Goal: Task Accomplishment & Management: Use online tool/utility

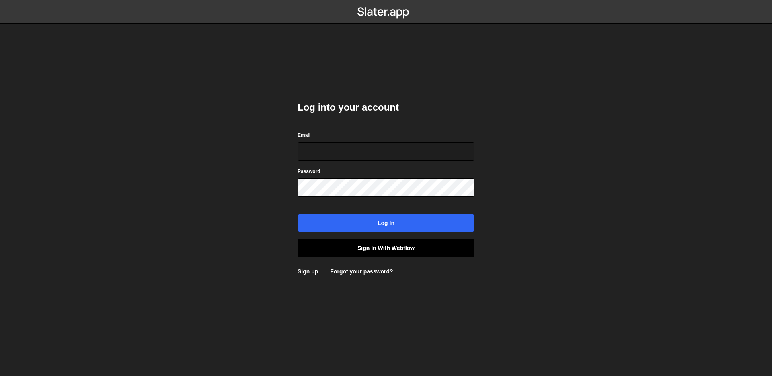
click at [394, 244] on link "Sign in with Webflow" at bounding box center [386, 247] width 177 height 18
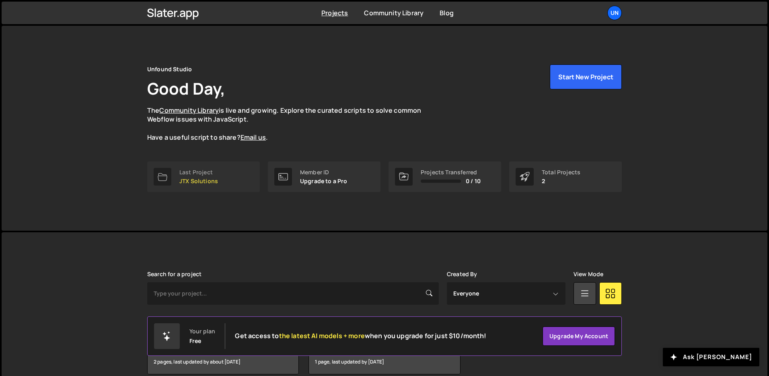
click at [205, 178] on p "JTX Solutions" at bounding box center [198, 181] width 39 height 6
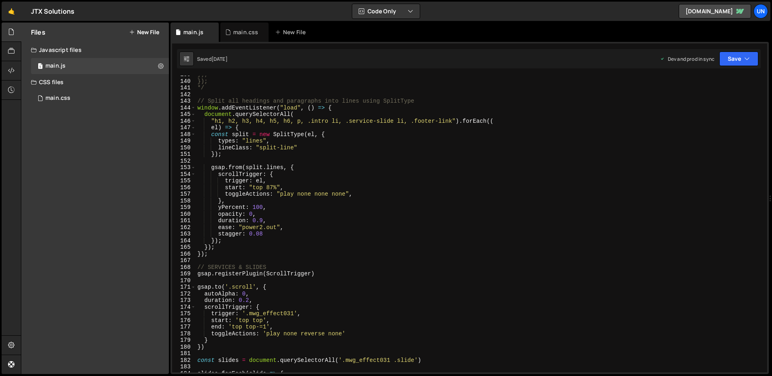
scroll to position [920, 0]
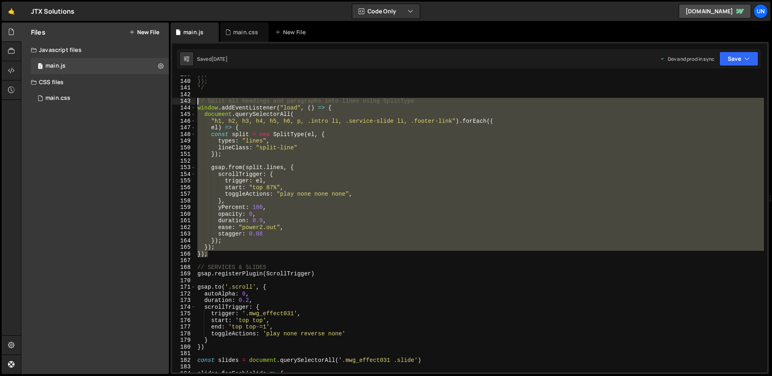
drag, startPoint x: 213, startPoint y: 255, endPoint x: 195, endPoint y: 101, distance: 155.8
click at [195, 101] on div "}); 139 140 141 142 143 144 145 146 147 148 149 150 151 152 153 154 155 156 157…" at bounding box center [469, 224] width 595 height 296
type textarea "// Split all headings and paragraphs into lines using SplitType window.addEvent…"
paste textarea
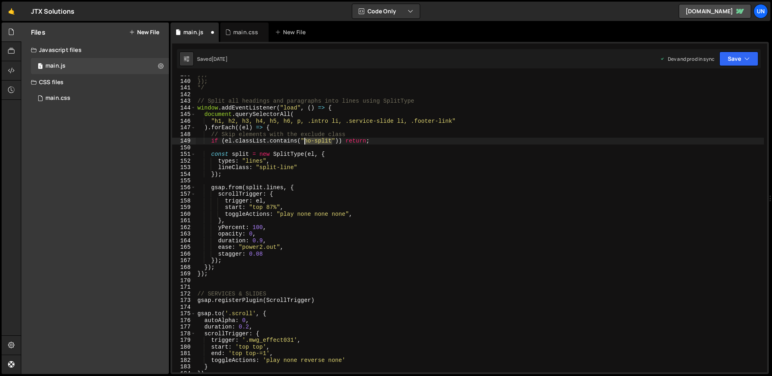
drag, startPoint x: 332, startPoint y: 140, endPoint x: 306, endPoint y: 143, distance: 26.7
click at [306, 143] on div "}); }); */ // Split all headings and paragraphs into lines using SplitType wind…" at bounding box center [480, 226] width 568 height 310
click at [725, 60] on button "Save" at bounding box center [738, 58] width 39 height 14
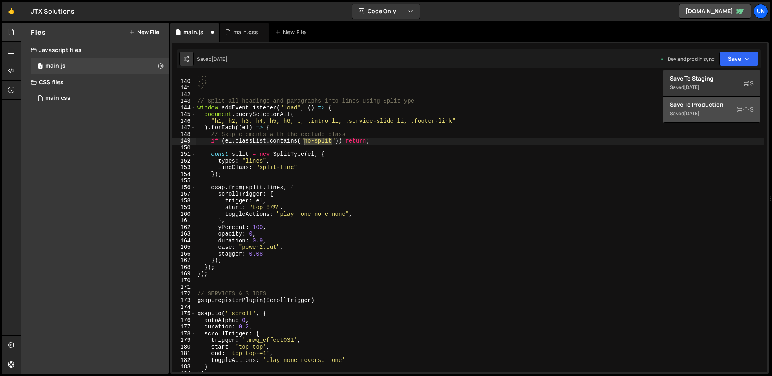
click at [698, 101] on div "Save to Production S" at bounding box center [712, 105] width 84 height 8
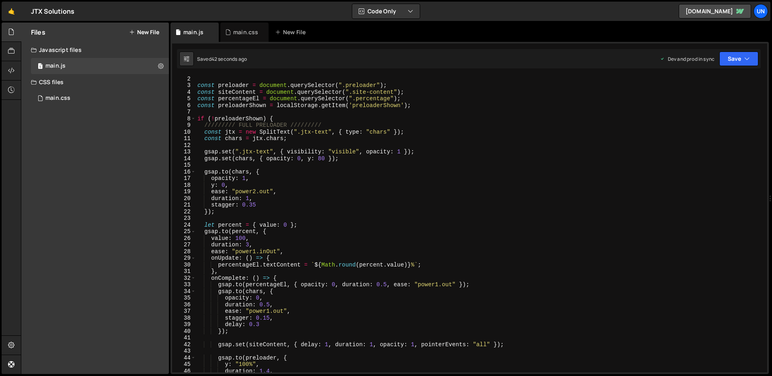
scroll to position [8, 0]
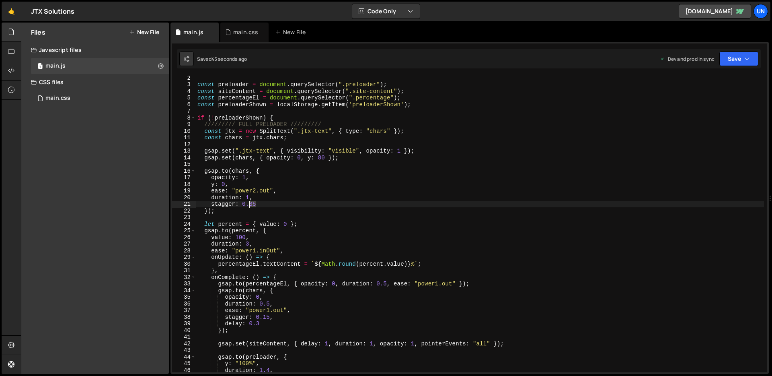
drag, startPoint x: 256, startPoint y: 205, endPoint x: 250, endPoint y: 206, distance: 6.0
click at [250, 206] on div "const preloader = document . querySelector ( ".preloader" ) ; const siteContent…" at bounding box center [480, 229] width 568 height 310
click at [246, 199] on div "const preloader = document . querySelector ( ".preloader" ) ; const siteContent…" at bounding box center [480, 229] width 568 height 310
click at [317, 198] on div "const preloader = document . querySelector ( ".preloader" ) ; const siteContent…" at bounding box center [480, 229] width 568 height 310
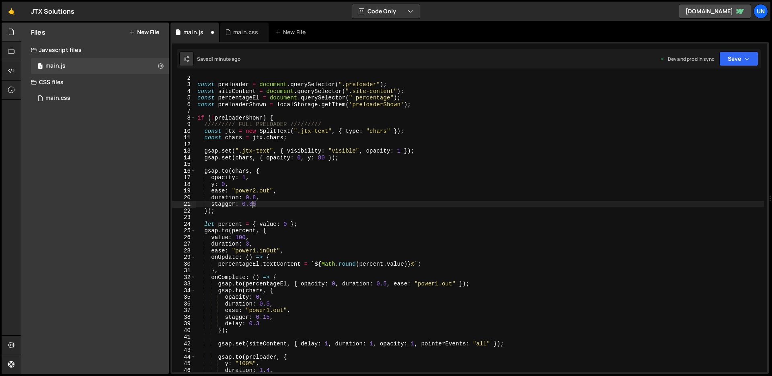
click at [253, 206] on div "const preloader = document . querySelector ( ".preloader" ) ; const siteContent…" at bounding box center [480, 229] width 568 height 310
click at [284, 194] on div "const preloader = document . querySelector ( ".preloader" ) ; const siteContent…" at bounding box center [480, 229] width 568 height 310
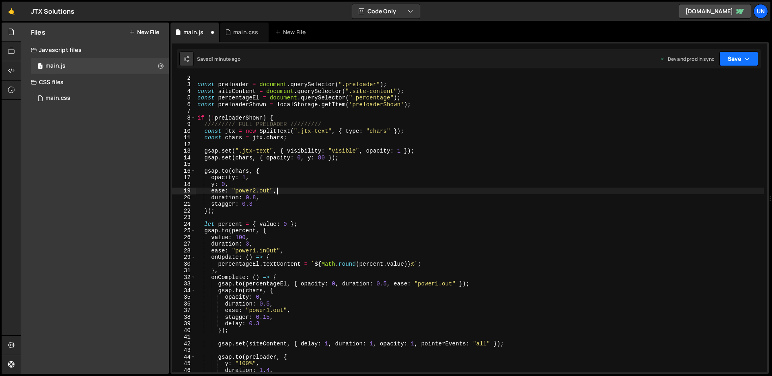
click at [739, 60] on button "Save" at bounding box center [738, 58] width 39 height 14
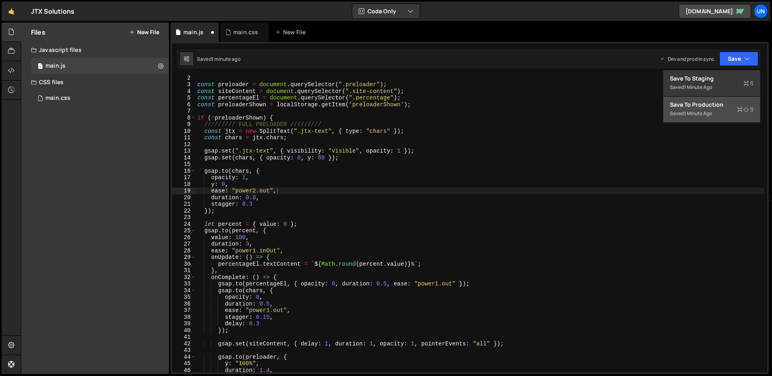
click at [700, 103] on div "Save to Production S" at bounding box center [712, 105] width 84 height 8
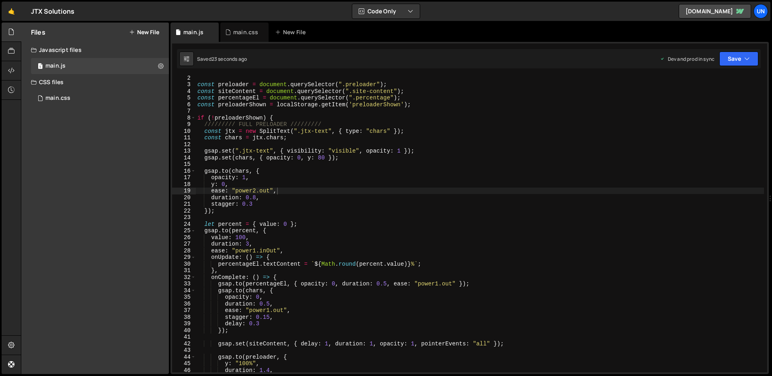
click at [252, 204] on div "const preloader = document . querySelector ( ".preloader" ) ; const siteContent…" at bounding box center [480, 229] width 568 height 310
click at [278, 195] on div "const preloader = document . querySelector ( ".preloader" ) ; const siteContent…" at bounding box center [480, 229] width 568 height 310
type textarea "duration: 0.8,"
click at [732, 65] on button "Save" at bounding box center [738, 58] width 39 height 14
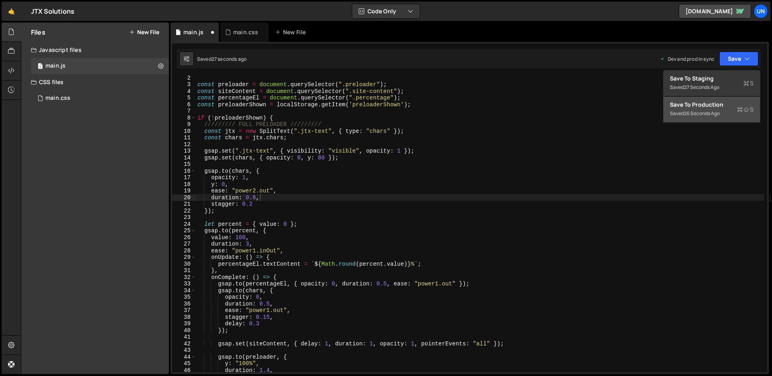
click at [702, 109] on div "Saved 26 seconds ago" at bounding box center [712, 114] width 84 height 10
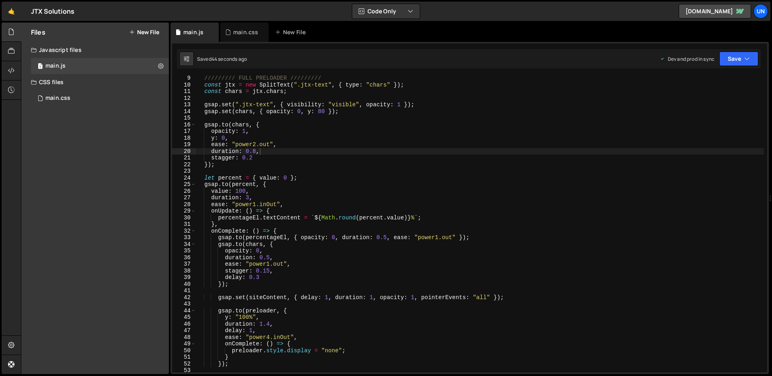
scroll to position [55, 0]
